Goal: Communication & Community: Participate in discussion

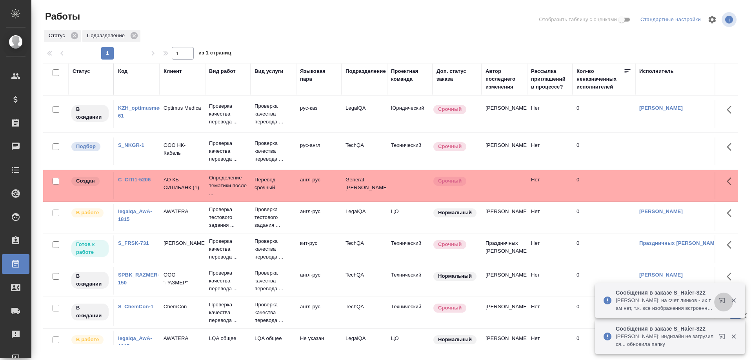
click at [718, 301] on button "button" at bounding box center [723, 302] width 19 height 19
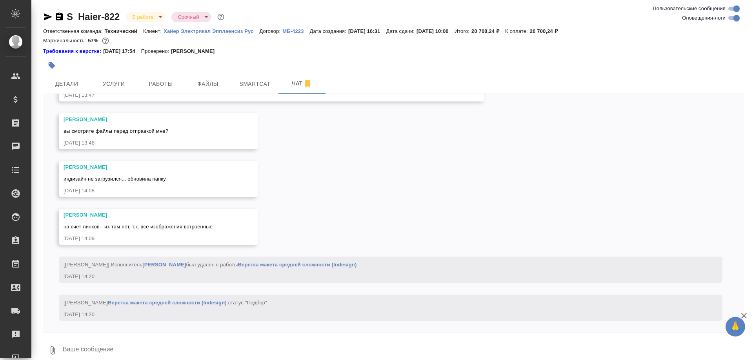
scroll to position [13489, 0]
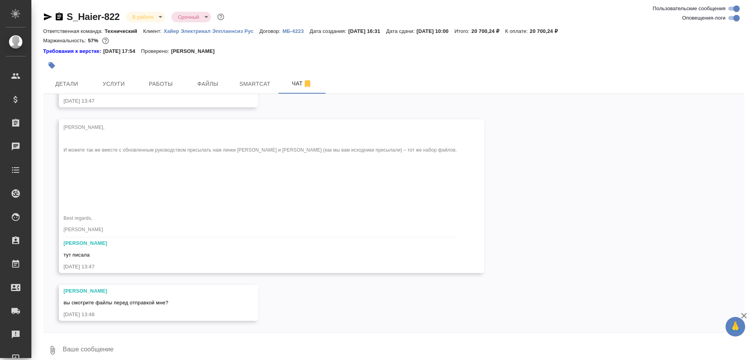
click at [201, 29] on p "Хайер Электрикал Эпплаенсиз Рус" at bounding box center [211, 31] width 96 height 6
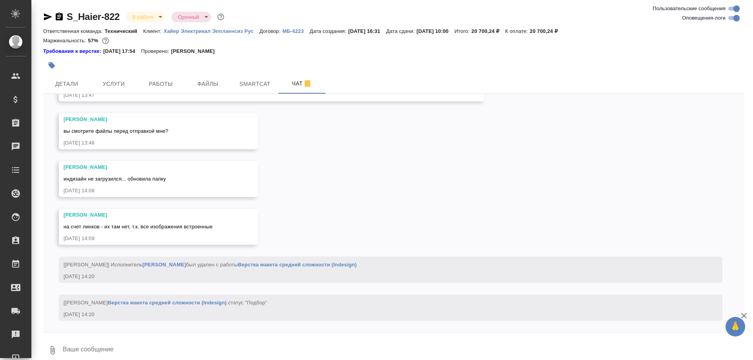
scroll to position [13471, 0]
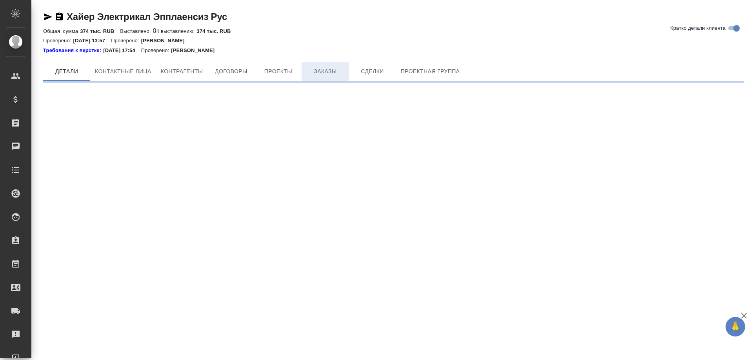
drag, startPoint x: 318, startPoint y: 46, endPoint x: 327, endPoint y: 65, distance: 20.9
click at [321, 49] on div "Требования к верстке: 19.01.2024 17:54 Проверено: Петрова Валерия" at bounding box center [393, 49] width 701 height 9
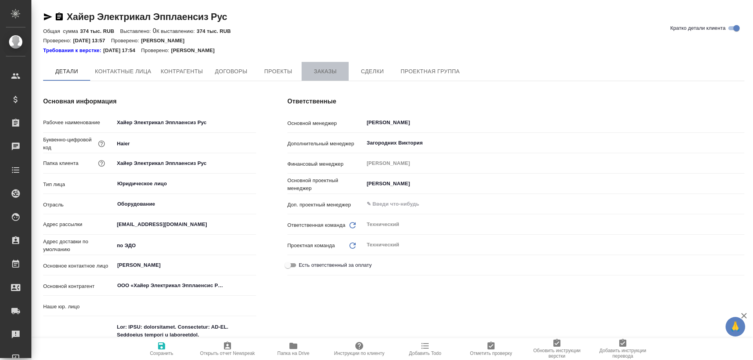
click at [327, 65] on button "Заказы" at bounding box center [324, 71] width 47 height 19
type textarea "x"
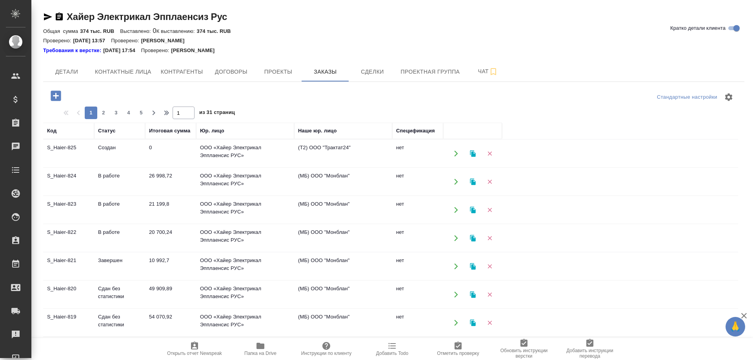
click at [69, 167] on td "S_Haier-819" at bounding box center [68, 153] width 51 height 27
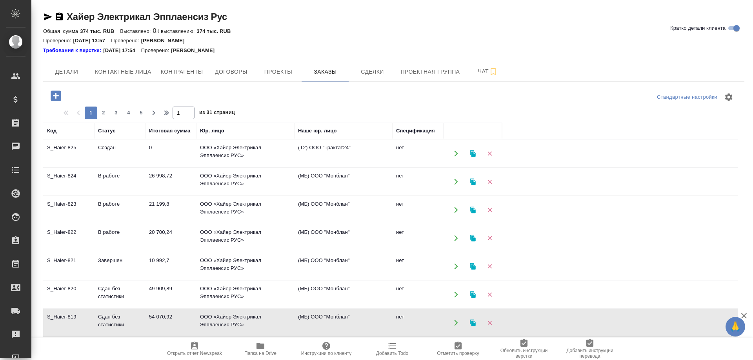
click at [69, 167] on td "S_Haier-819" at bounding box center [68, 153] width 51 height 27
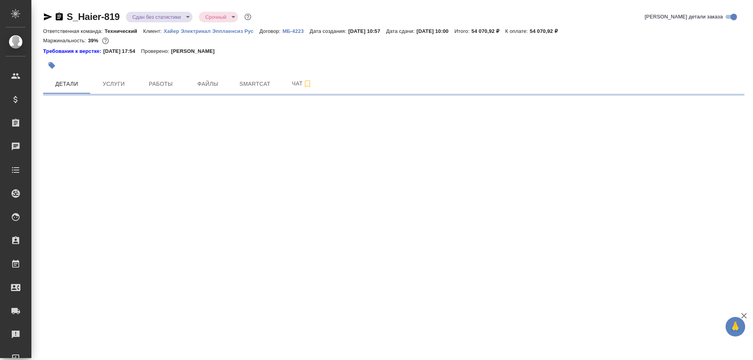
select select "RU"
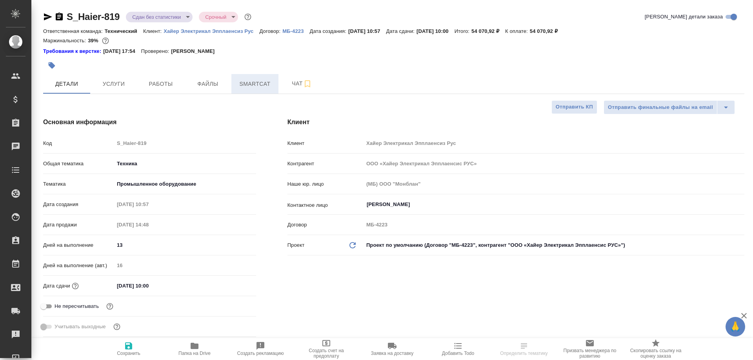
click at [246, 85] on span "Smartcat" at bounding box center [255, 84] width 38 height 10
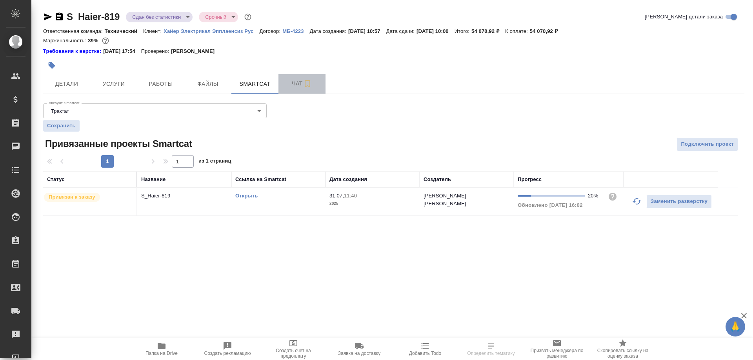
click at [292, 83] on span "Чат" at bounding box center [302, 84] width 38 height 10
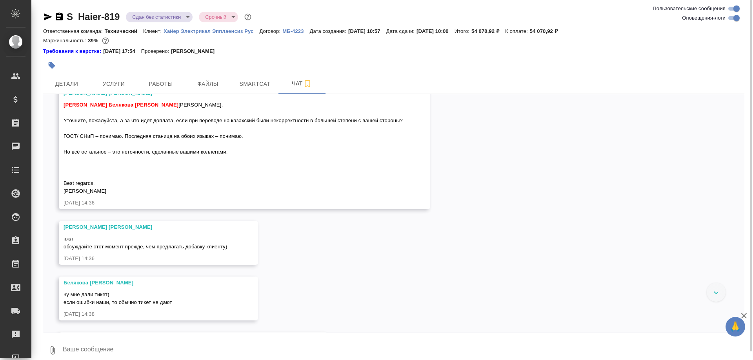
scroll to position [7277, 0]
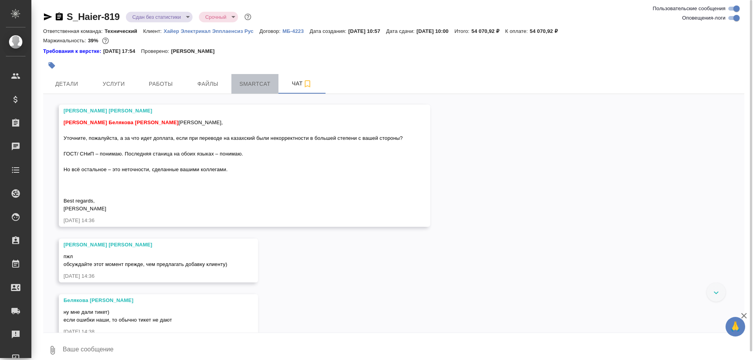
click at [264, 85] on span "Smartcat" at bounding box center [255, 84] width 38 height 10
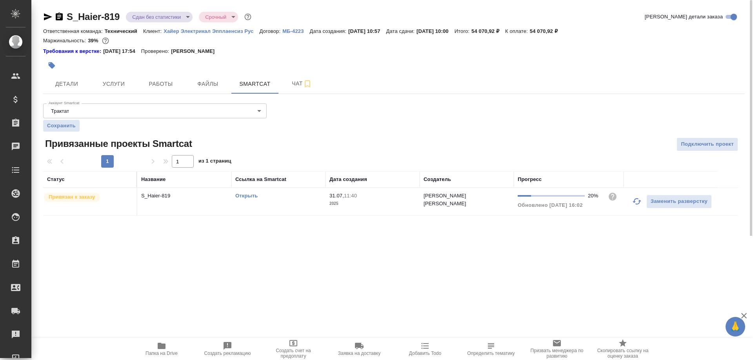
click at [246, 196] on link "Открыть" at bounding box center [246, 196] width 22 height 6
click at [249, 194] on link "Открыть" at bounding box center [246, 196] width 22 height 6
click at [290, 84] on span "Чат" at bounding box center [302, 84] width 38 height 10
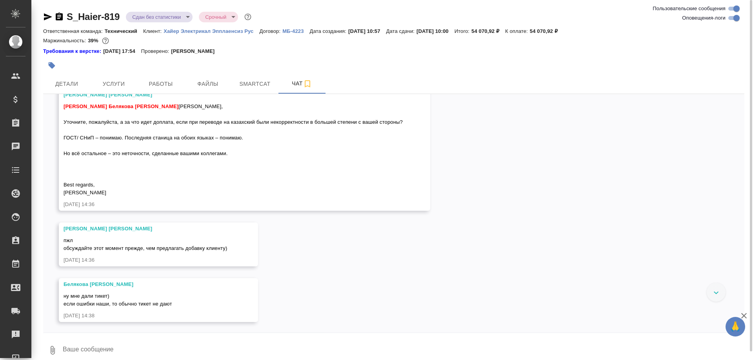
scroll to position [7277, 0]
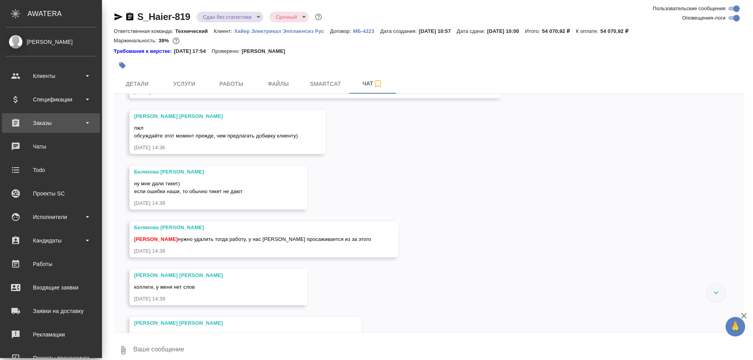
scroll to position [7469, 0]
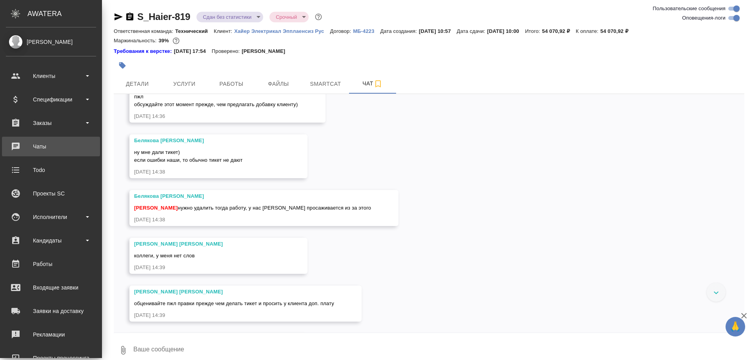
click at [18, 140] on link "0 Чаты" at bounding box center [51, 147] width 98 height 20
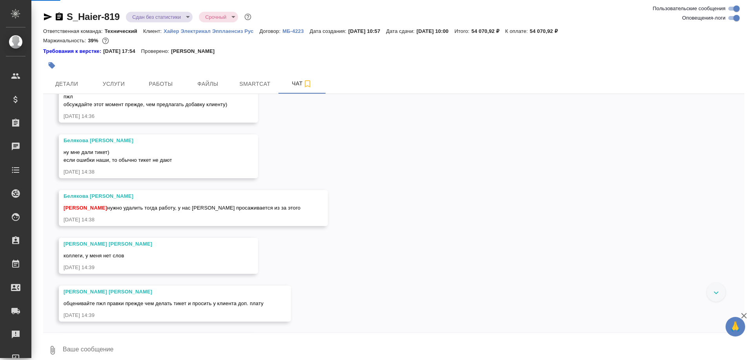
scroll to position [7437, 0]
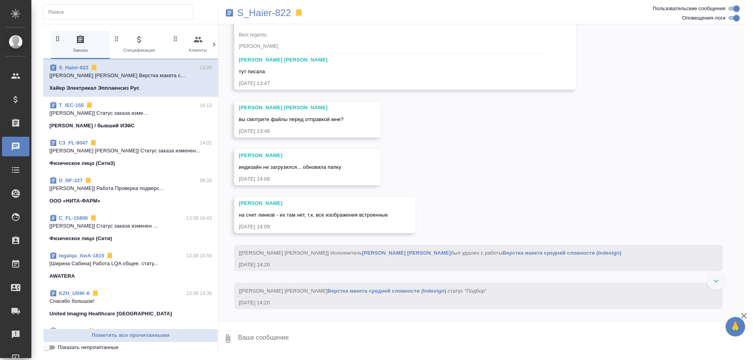
scroll to position [13038, 0]
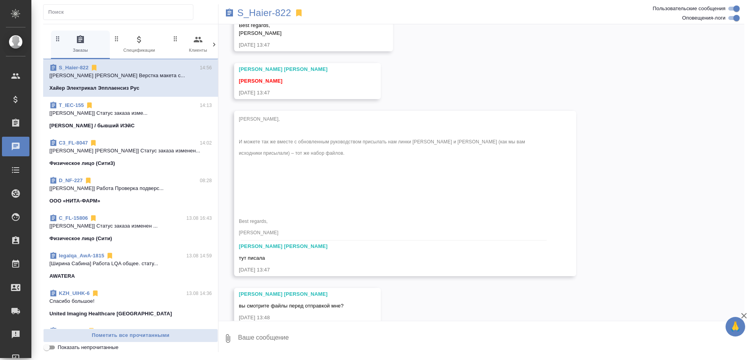
scroll to position [13771, 0]
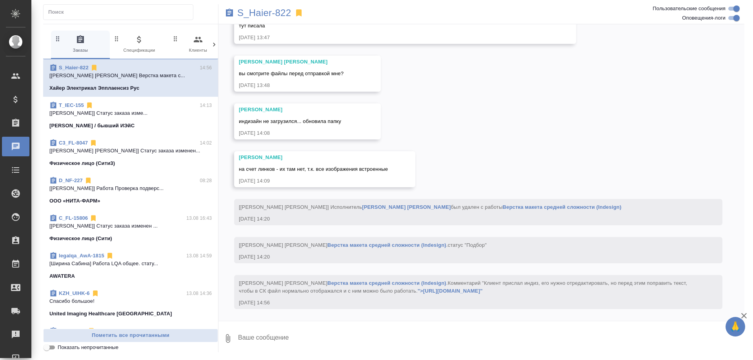
click at [327, 280] on link "Верстка макета средней сложности (Indesign)" at bounding box center [386, 283] width 119 height 6
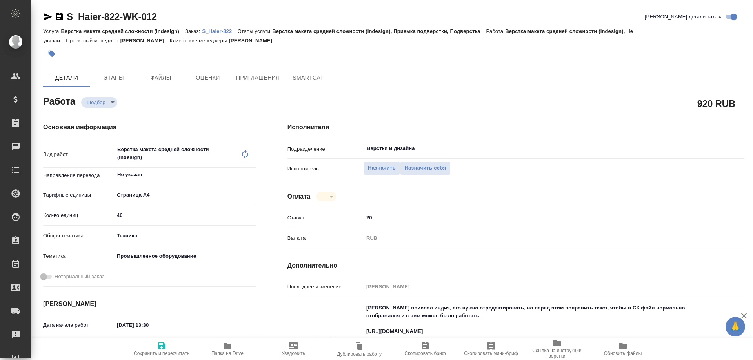
type textarea "x"
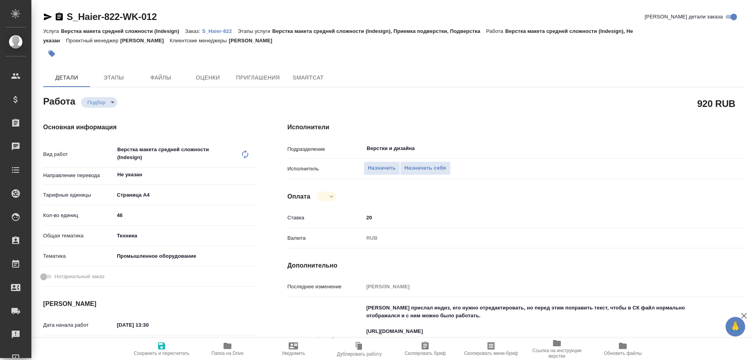
type textarea "x"
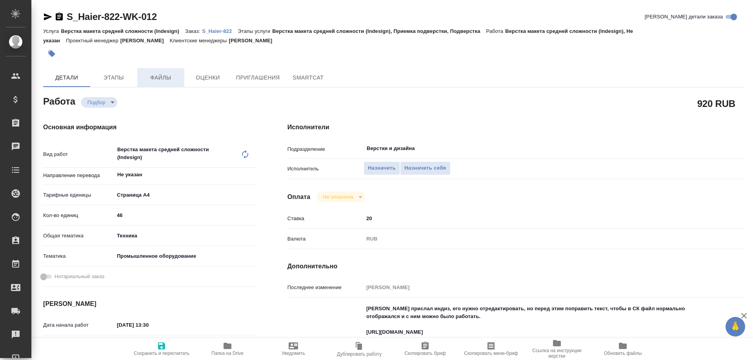
type textarea "x"
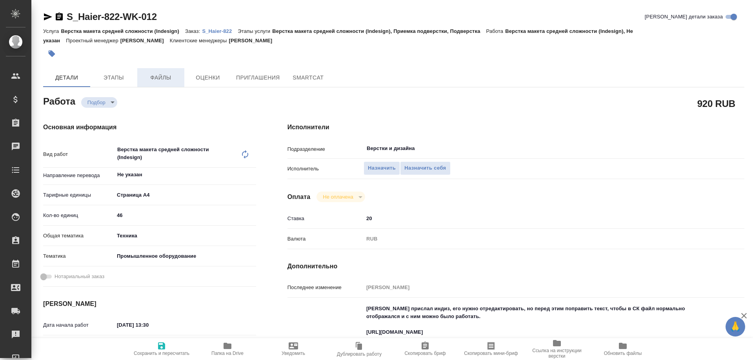
type textarea "x"
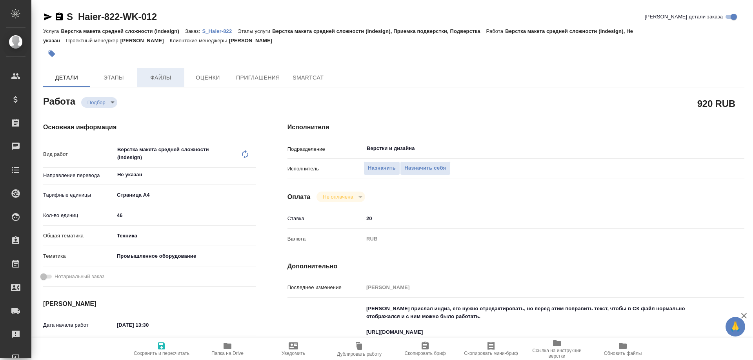
type textarea "x"
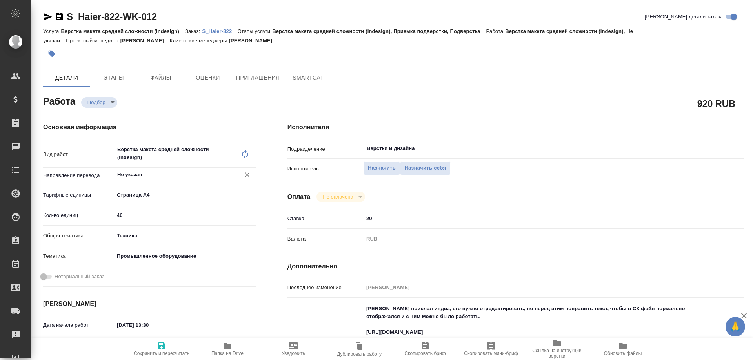
type textarea "x"
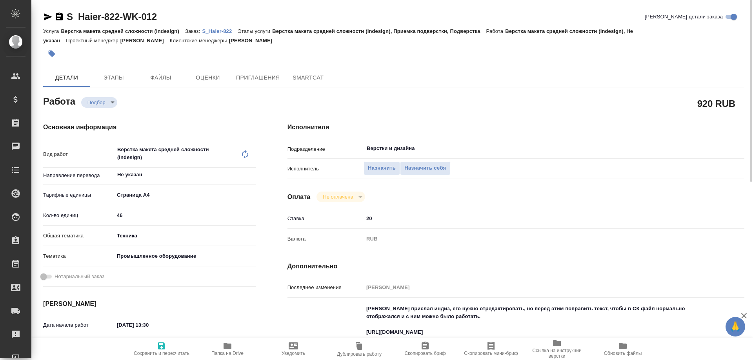
click at [205, 33] on p "S_Haier-822" at bounding box center [220, 31] width 36 height 6
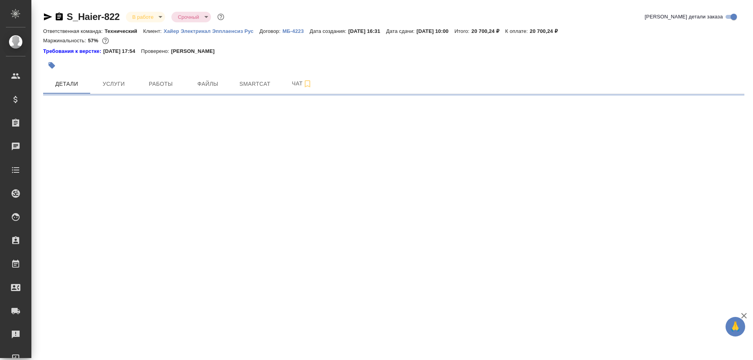
select select "RU"
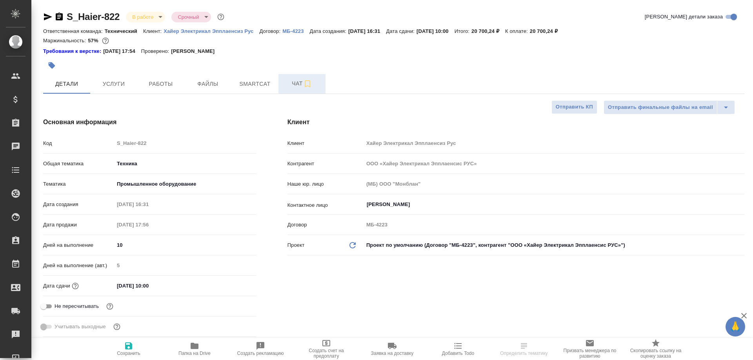
click at [292, 84] on span "Чат" at bounding box center [302, 84] width 38 height 10
type textarea "x"
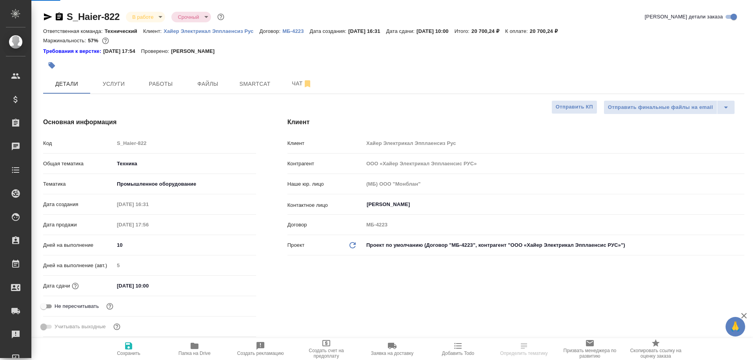
type textarea "x"
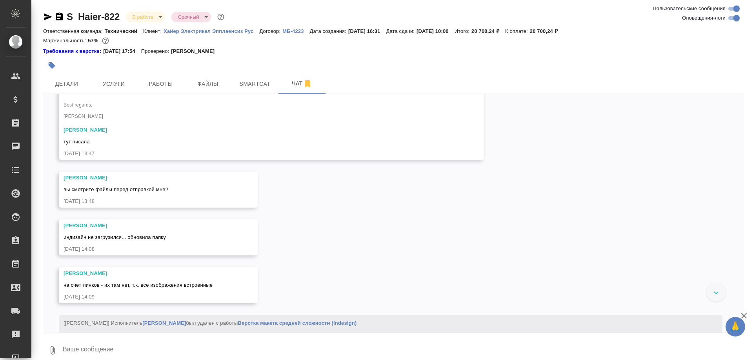
scroll to position [13160, 0]
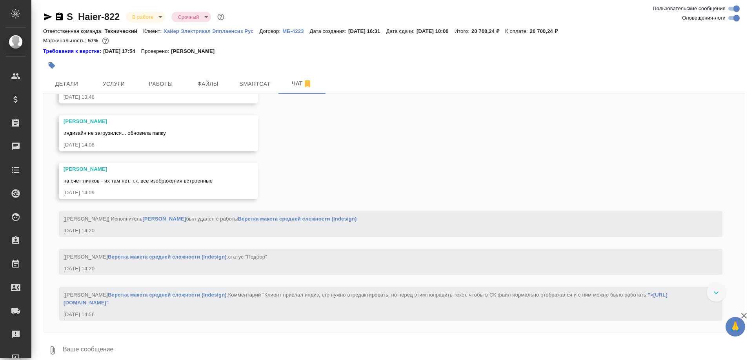
click at [710, 290] on div at bounding box center [715, 292] width 19 height 19
click at [266, 347] on textarea at bounding box center [403, 350] width 682 height 27
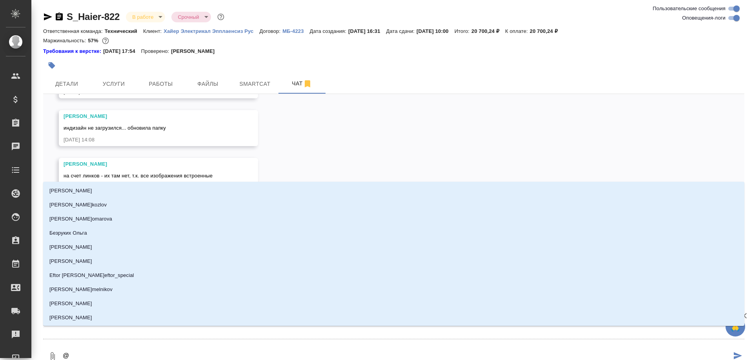
type textarea "@а"
type input "а"
type textarea "@ар"
type input "ар"
type textarea "@аре"
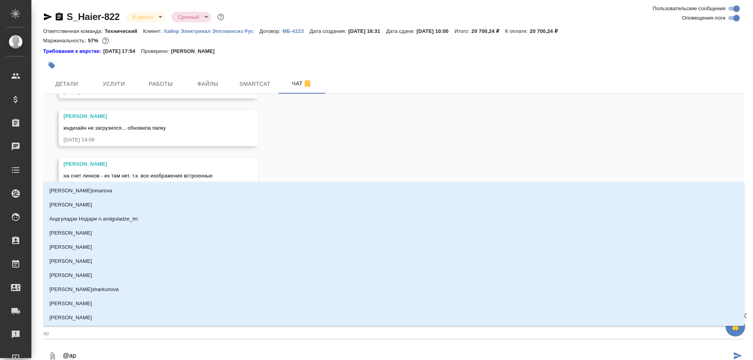
type input "аре"
type textarea "@арес"
type input "арес"
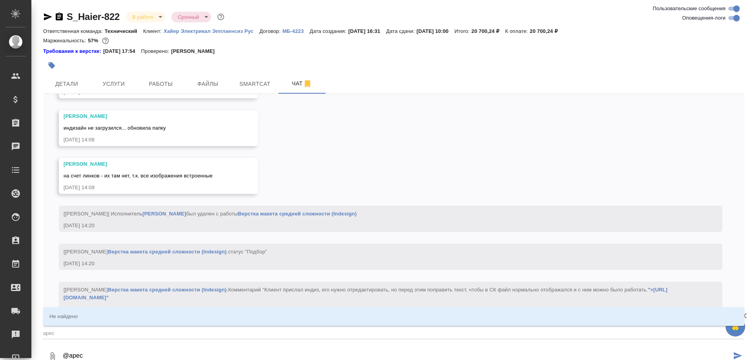
type textarea "@аресе"
type input "аресе"
type textarea "@аресен"
type input "аресен"
type textarea "@аресень"
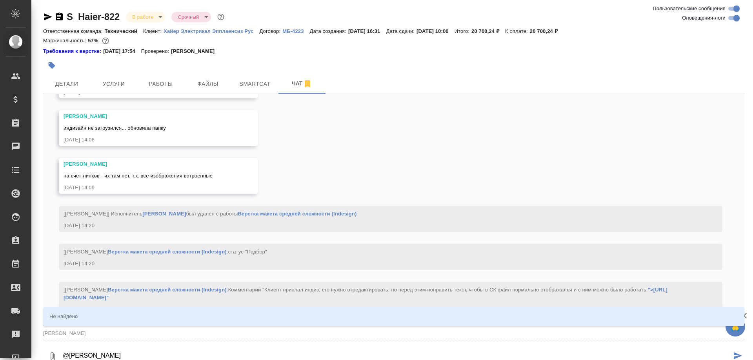
type input "аресень"
type textarea "@аресенье"
type input "аресенье"
type textarea "@аресеньева"
type input "аресеньева"
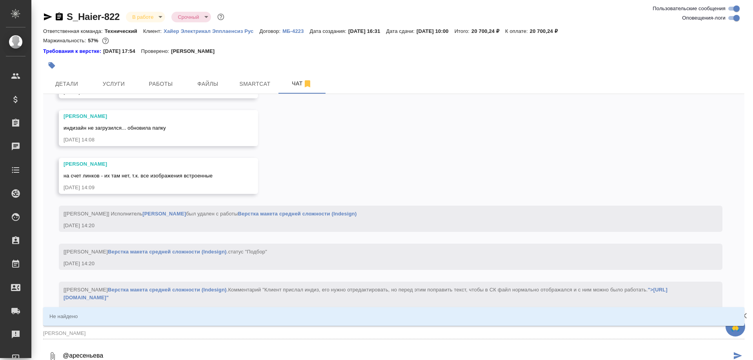
type textarea "@арсеньева"
type input "арс"
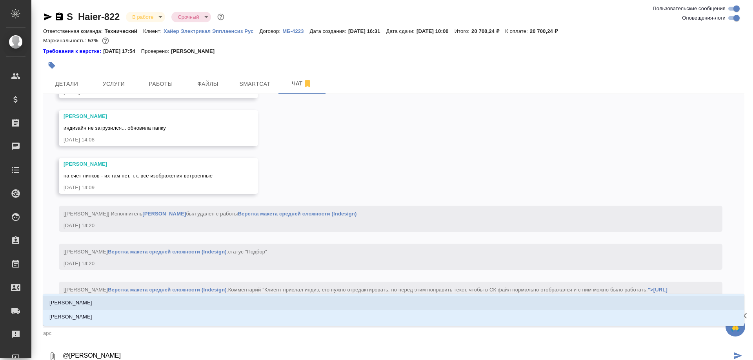
click at [89, 303] on li "[PERSON_NAME]" at bounding box center [393, 303] width 701 height 14
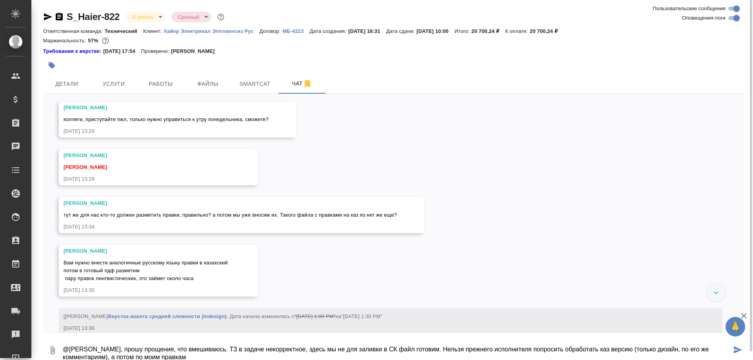
scroll to position [11847, 0]
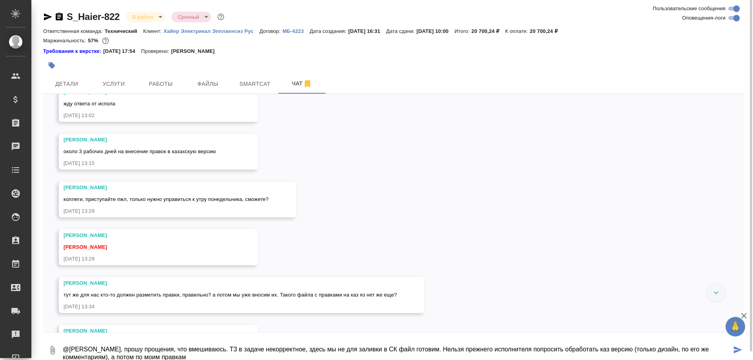
drag, startPoint x: 581, startPoint y: 213, endPoint x: 578, endPoint y: 229, distance: 15.5
copy span "о Главу 7 лучше бы растянуть. Она ужата. Появится необходимая нечетная страница…"
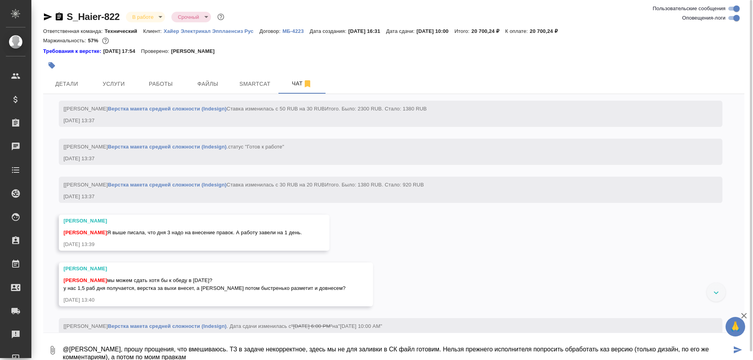
scroll to position [12527, 0]
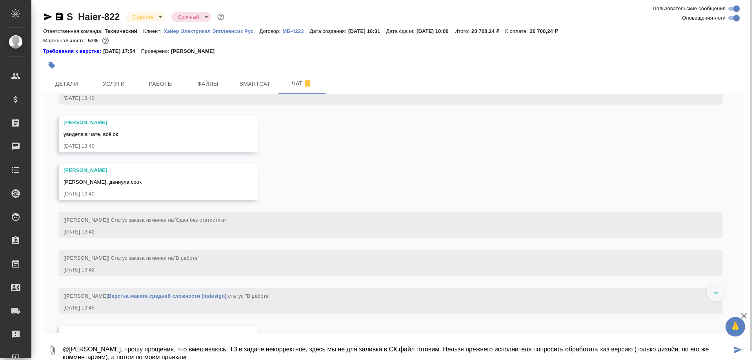
drag, startPoint x: 104, startPoint y: 356, endPoint x: 110, endPoint y: 357, distance: 6.4
click at [107, 357] on textarea "@Арсеньева Вера, прошу прощения, что вмешиваюсь. ТЗ в задаче некорректное, здес…" at bounding box center [396, 350] width 669 height 27
paste textarea "о Главу 7 лучше бы растянуть. Она ужата. Появится необходимая нечетная страница…"
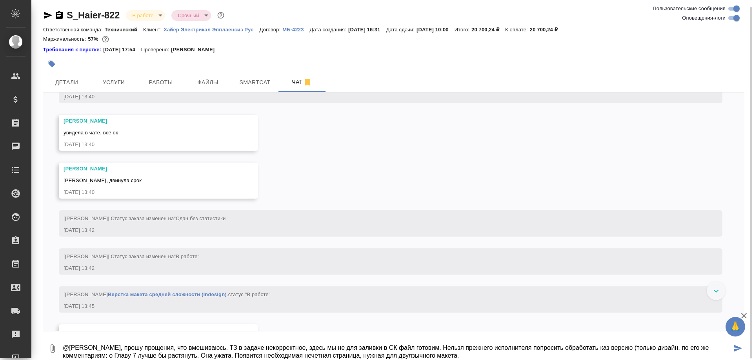
scroll to position [4, 0]
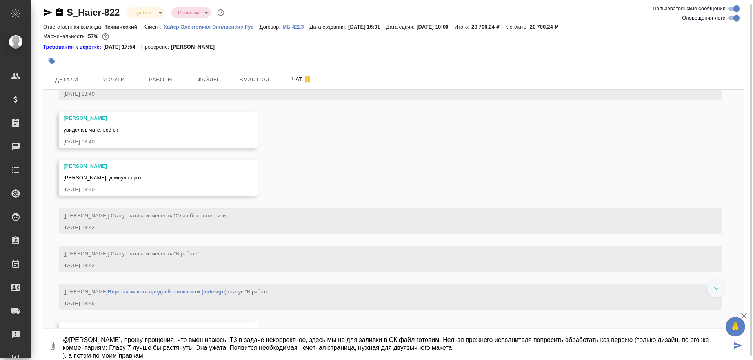
click at [461, 343] on textarea "@Арсеньева Вера, прошу прощения, что вмешиваюсь. ТЗ в задаче некорректное, здес…" at bounding box center [396, 346] width 669 height 27
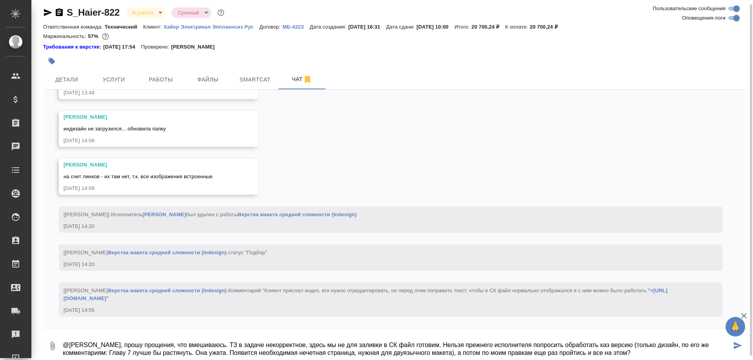
scroll to position [13566, 0]
drag, startPoint x: 105, startPoint y: 354, endPoint x: 452, endPoint y: 352, distance: 347.0
click at [452, 352] on textarea "@Арсеньева Вера, прошу прощения, что вмешиваюсь. ТЗ в задаче некорректное, здес…" at bounding box center [396, 346] width 669 height 27
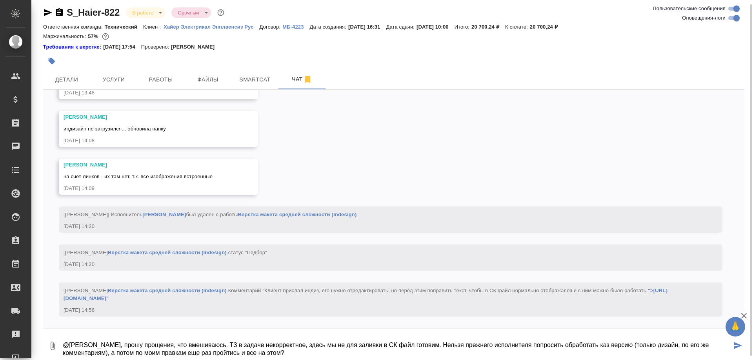
drag, startPoint x: 695, startPoint y: 345, endPoint x: 693, endPoint y: 358, distance: 13.9
click at [695, 346] on textarea "@Арсеньева Вера, прошу прощения, что вмешиваюсь. ТЗ в задаче некорректное, здес…" at bounding box center [396, 346] width 669 height 27
type textarea "@Арсеньева Вера, прошу прощения, что вмешиваюсь. ТЗ в задаче некорректное, здес…"
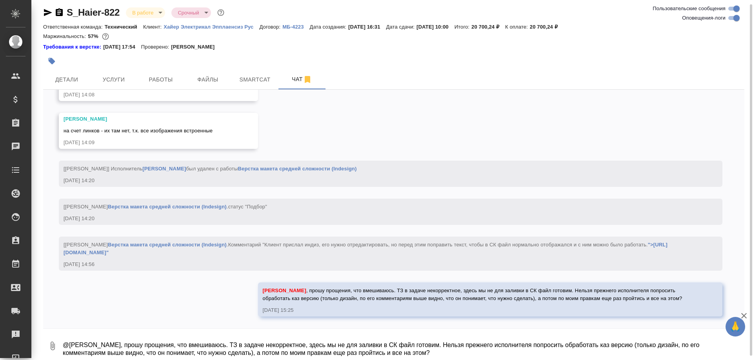
scroll to position [13612, 0]
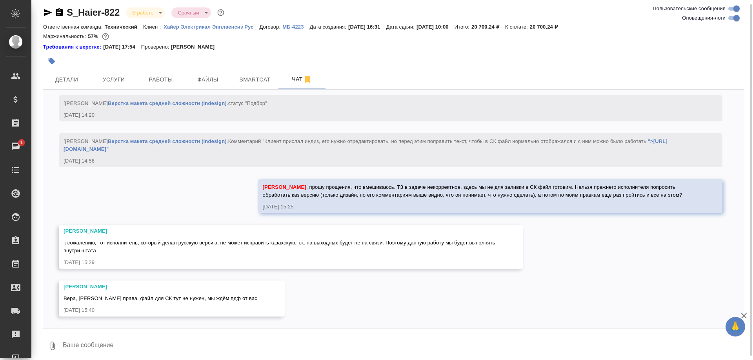
scroll to position [13716, 0]
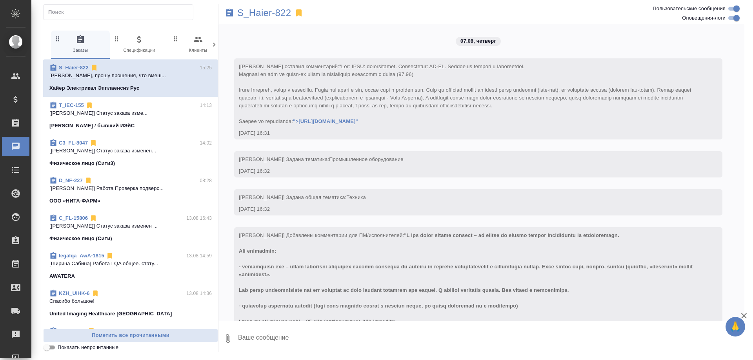
scroll to position [13771, 0]
